Goal: Check status: Check status

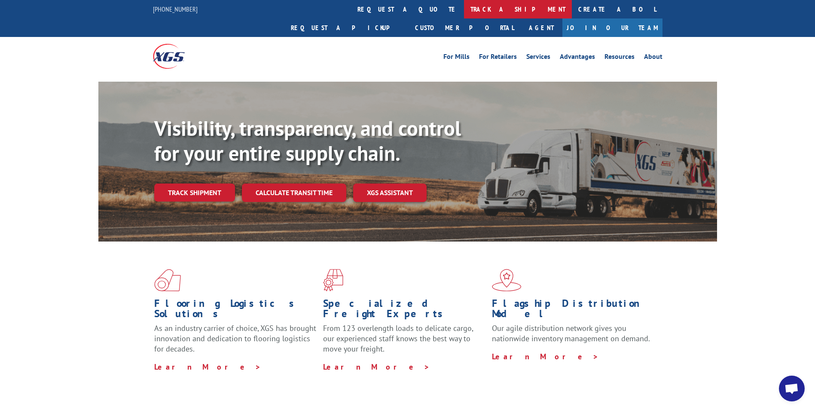
click at [464, 9] on link "track a shipment" at bounding box center [518, 9] width 108 height 18
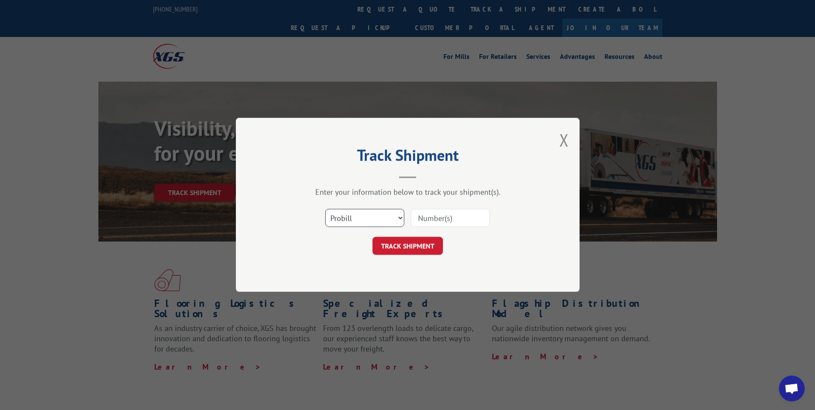
click at [403, 219] on select "Select category... Probill BOL PO" at bounding box center [364, 218] width 79 height 18
select select "bol"
click at [325, 209] on select "Select category... Probill BOL PO" at bounding box center [364, 218] width 79 height 18
click at [463, 219] on input at bounding box center [450, 218] width 79 height 18
type input "0910522"
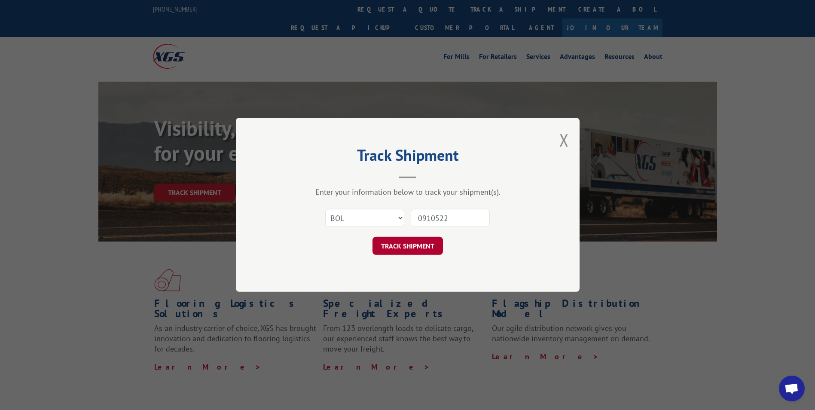
click at [402, 243] on button "TRACK SHIPMENT" at bounding box center [407, 246] width 70 height 18
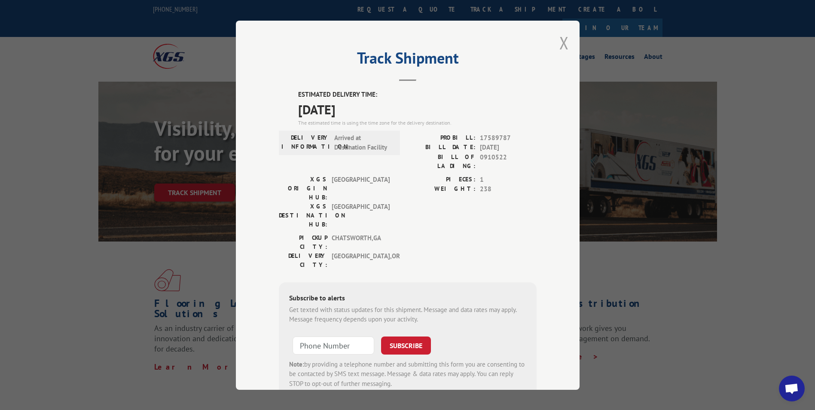
click at [561, 43] on button "Close modal" at bounding box center [563, 42] width 9 height 23
